Goal: Information Seeking & Learning: Learn about a topic

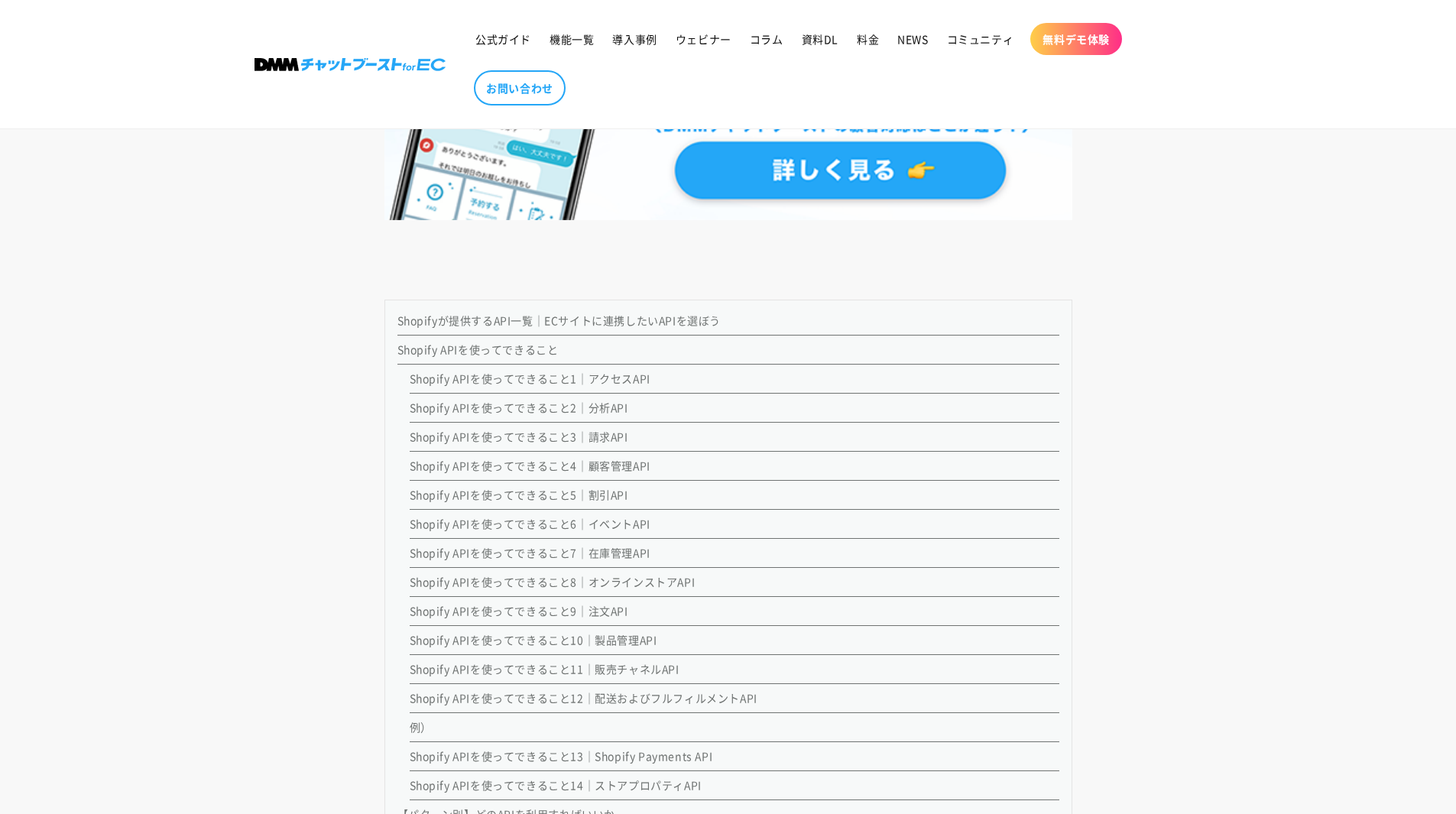
click at [512, 405] on link "Shopify APIを使ってできること2｜分析API" at bounding box center [519, 407] width 218 height 15
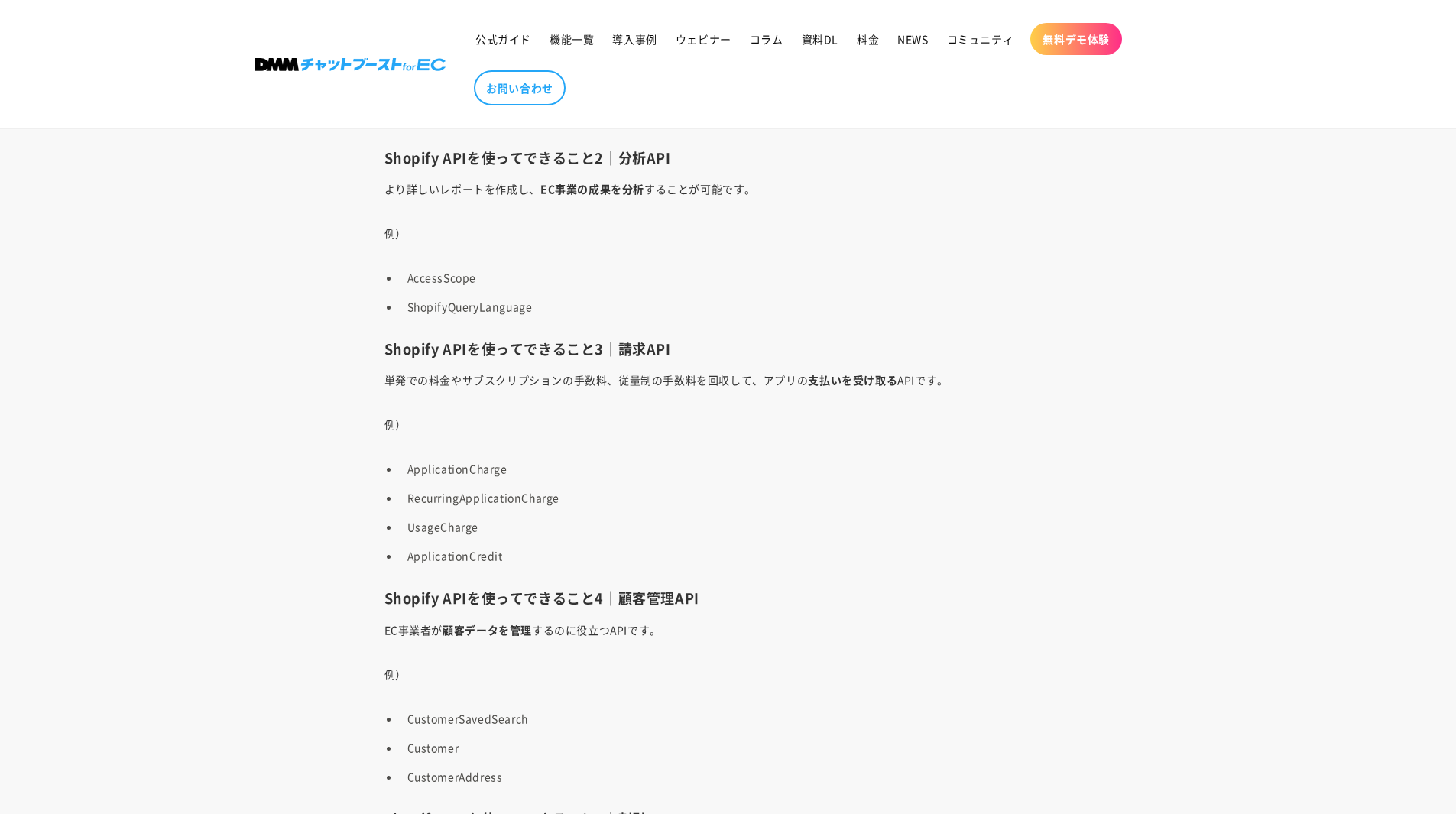
scroll to position [3301, 0]
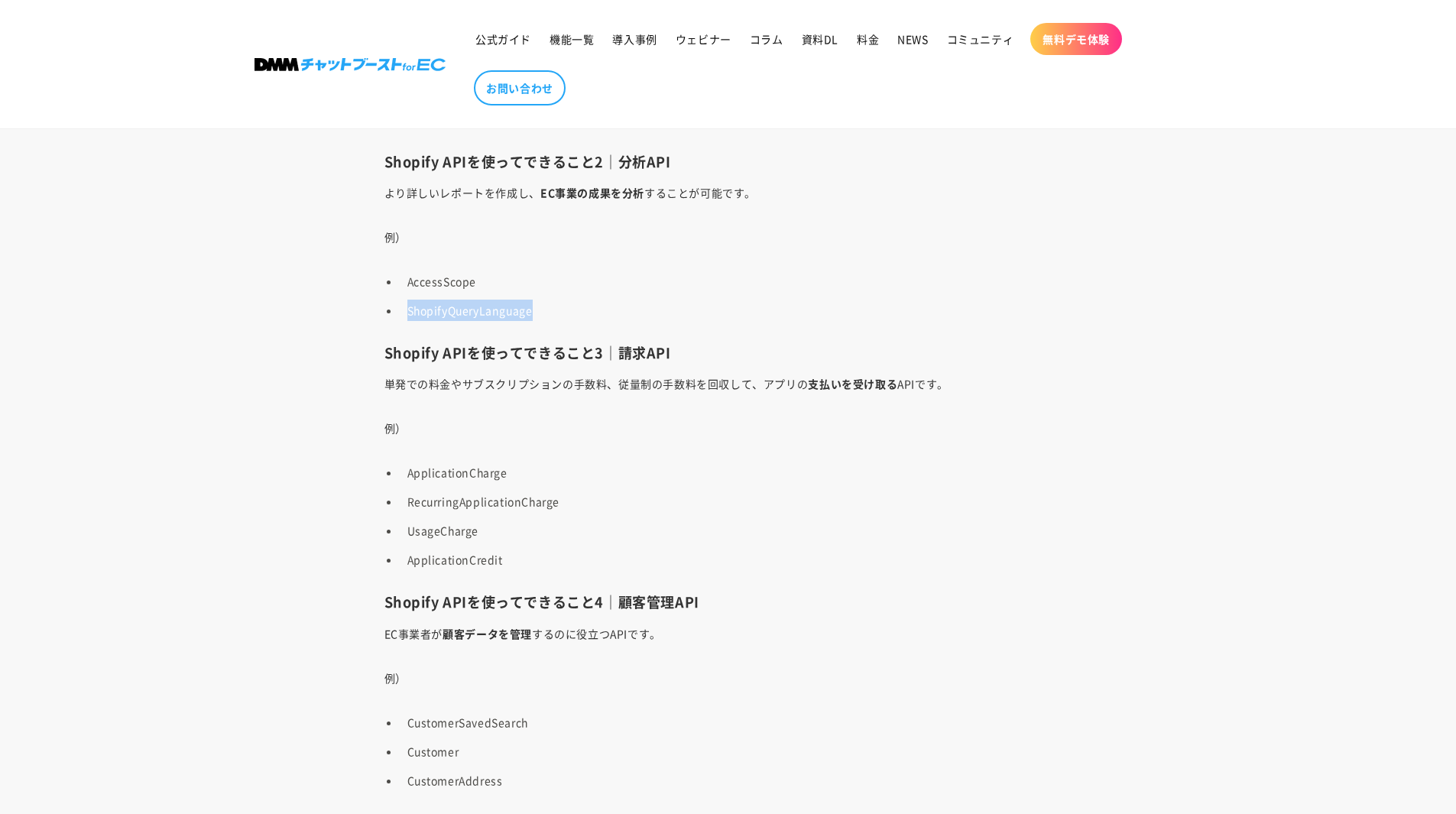
drag, startPoint x: 405, startPoint y: 309, endPoint x: 555, endPoint y: 311, distance: 150.0
click at [555, 311] on li "ShopifyQueryLanguage" at bounding box center [736, 310] width 672 height 22
copy li "ShopifyQueryLanguage"
click at [435, 280] on li "AccessScope" at bounding box center [736, 281] width 672 height 22
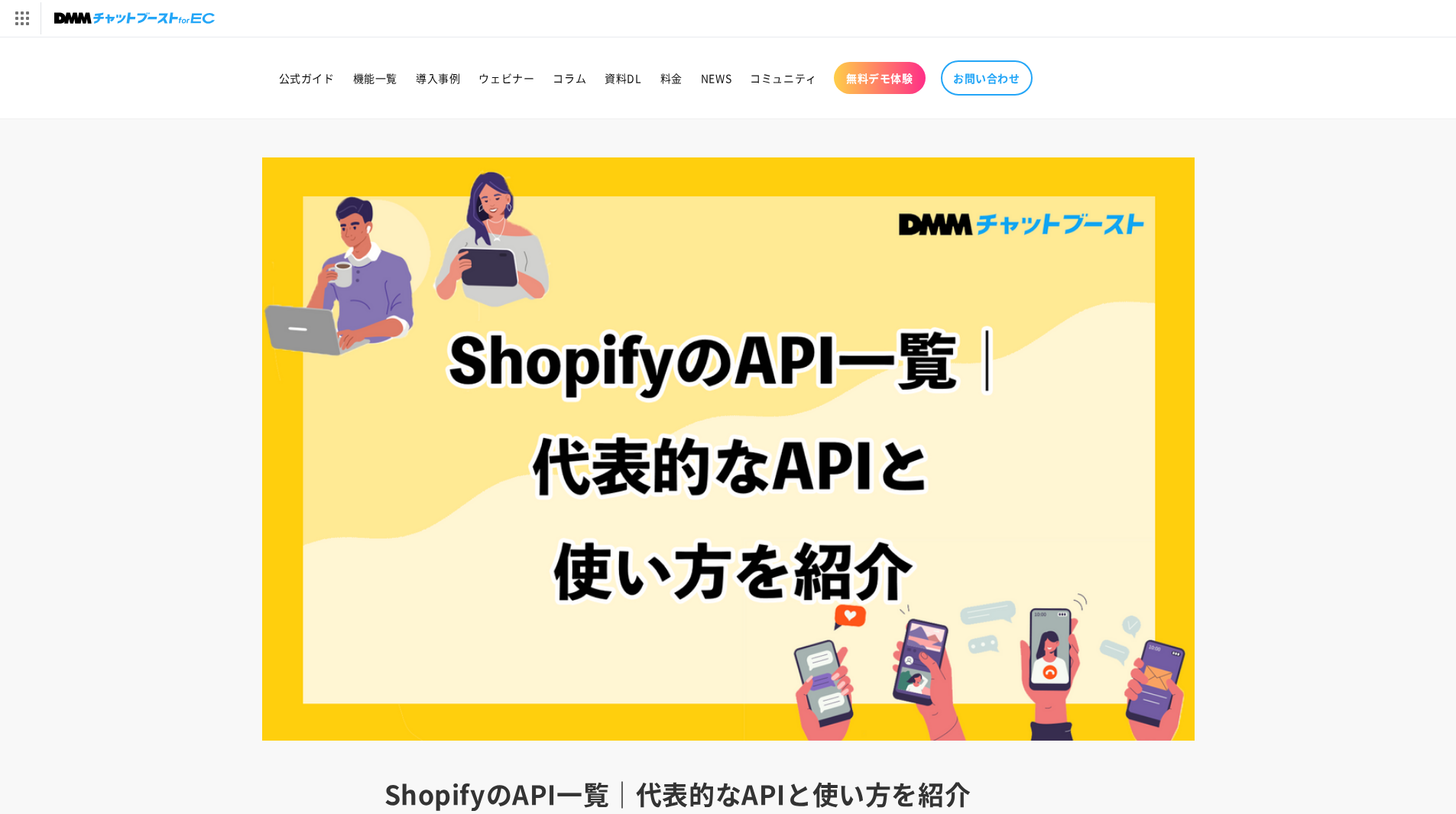
drag, startPoint x: 111, startPoint y: 161, endPoint x: 3, endPoint y: 1, distance: 193.0
click at [111, 160] on span "PCゲーム/ソフトウェア" at bounding box center [73, 158] width 141 height 25
